Goal: Information Seeking & Learning: Understand process/instructions

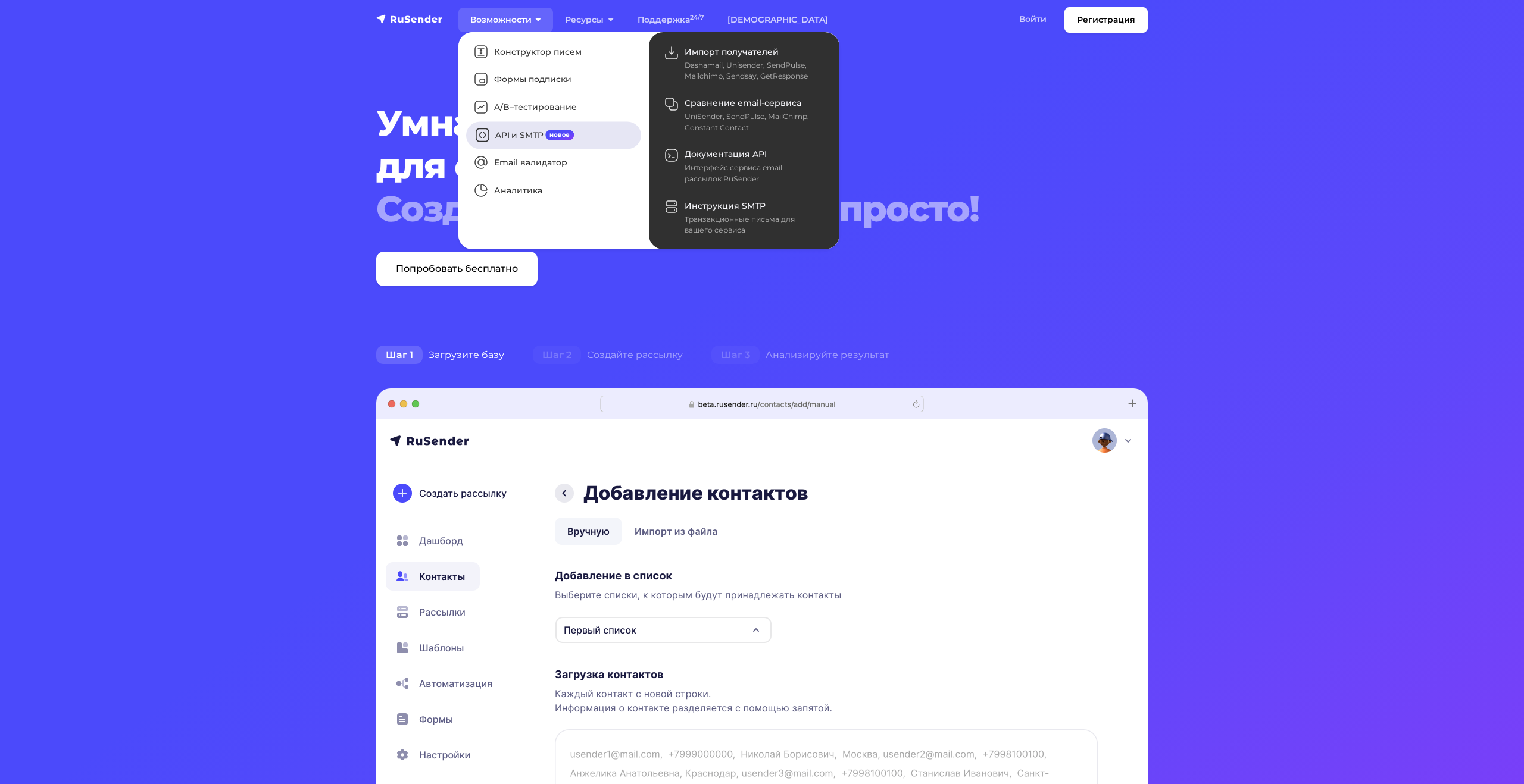
click at [507, 140] on link "API и SMTP новое" at bounding box center [553, 135] width 175 height 27
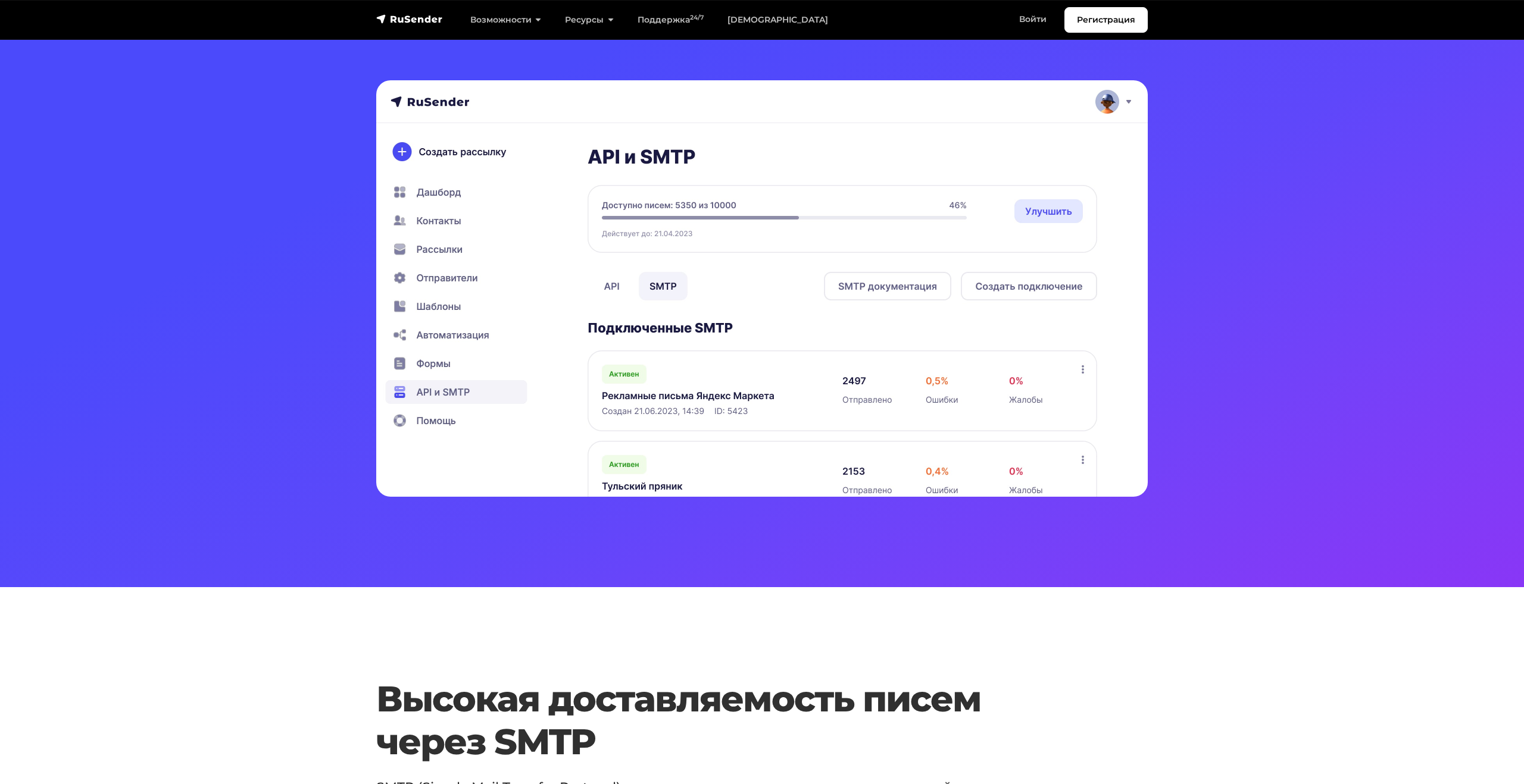
scroll to position [231, 0]
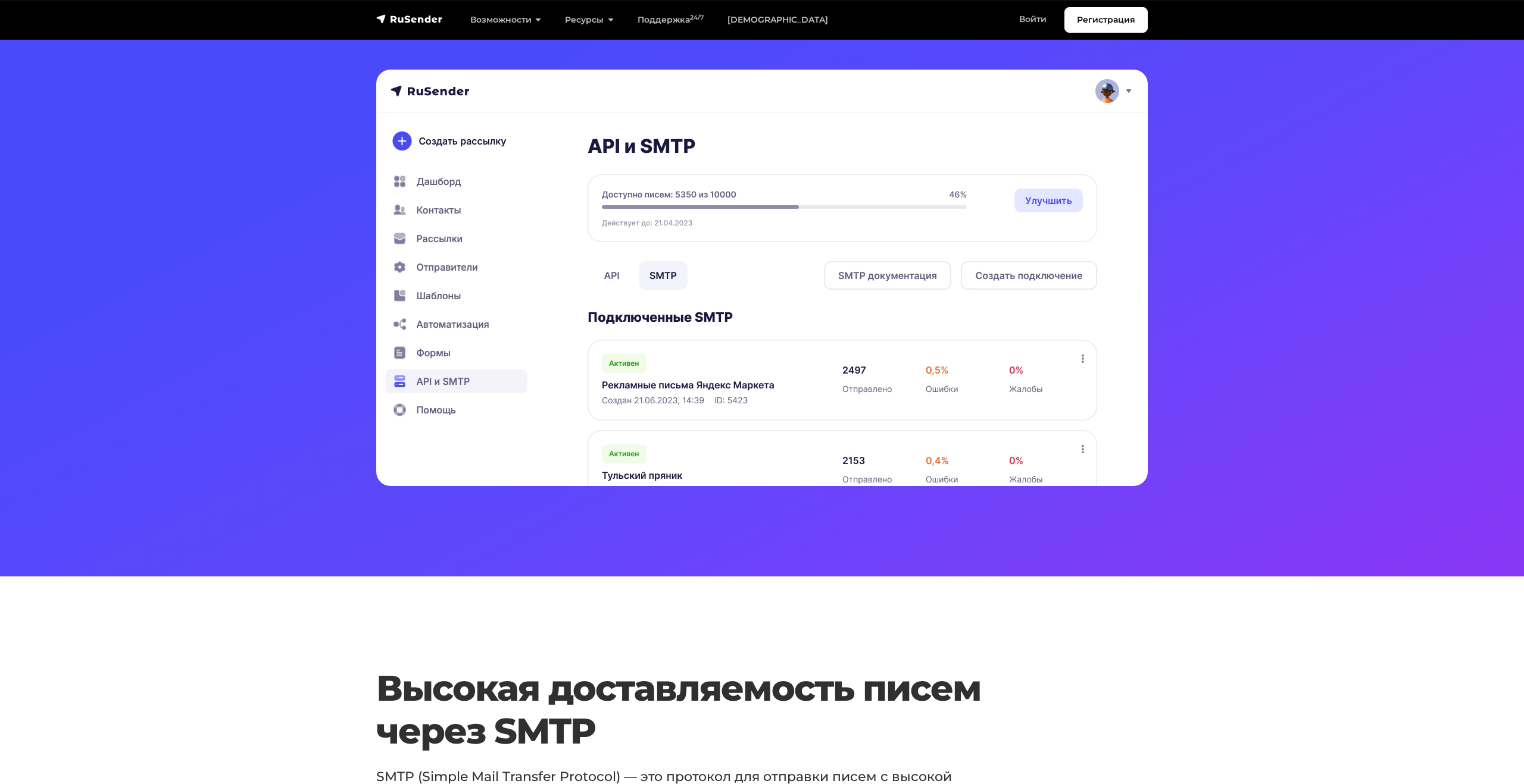
click at [611, 271] on img at bounding box center [762, 278] width 772 height 417
click at [622, 275] on img at bounding box center [762, 278] width 772 height 417
click at [607, 275] on img at bounding box center [762, 278] width 772 height 417
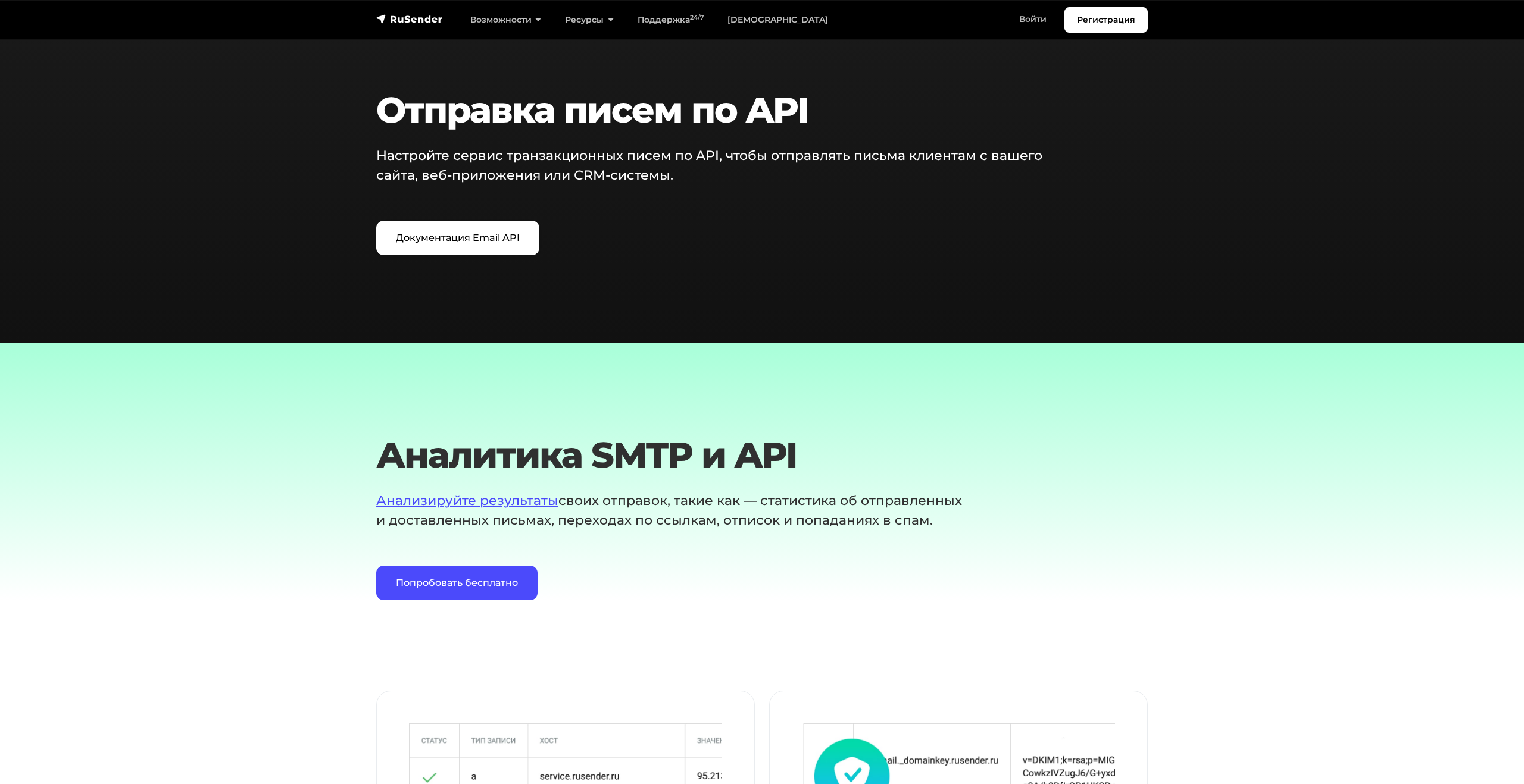
scroll to position [1499, 0]
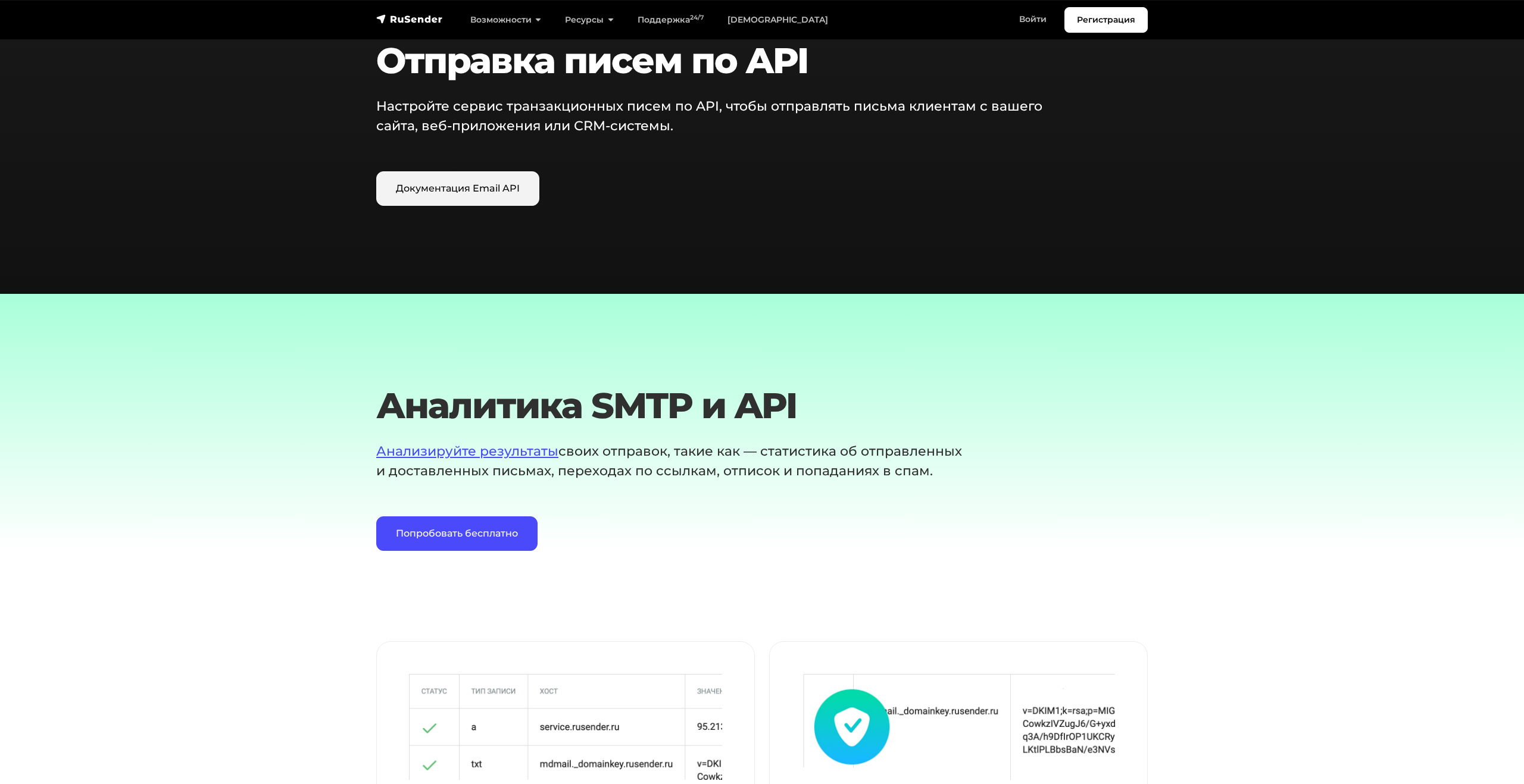
click at [481, 189] on link "Документация Email API" at bounding box center [457, 188] width 163 height 35
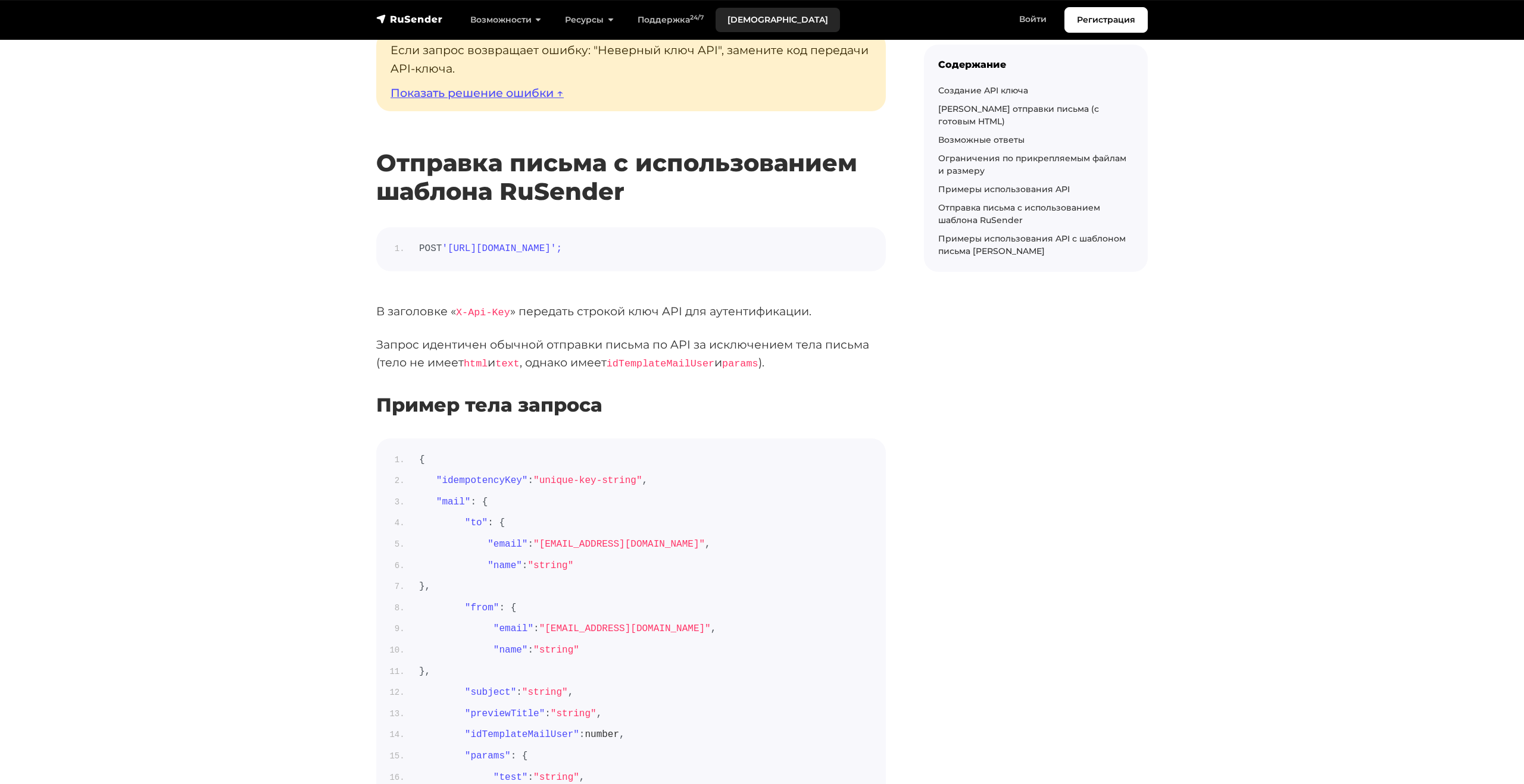
scroll to position [5081, 0]
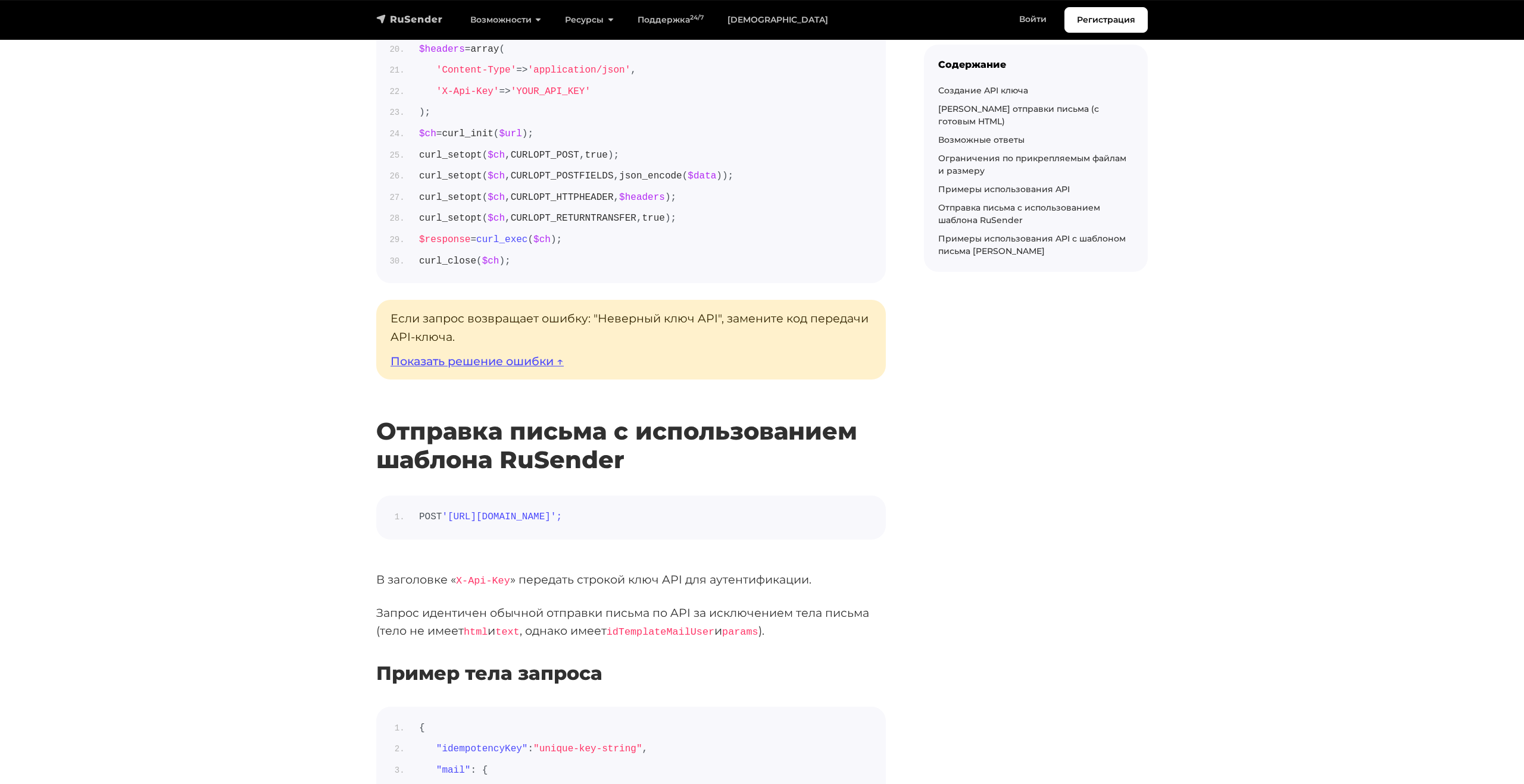
click at [417, 19] on img "navbar" at bounding box center [409, 19] width 67 height 12
